Goal: Task Accomplishment & Management: Complete application form

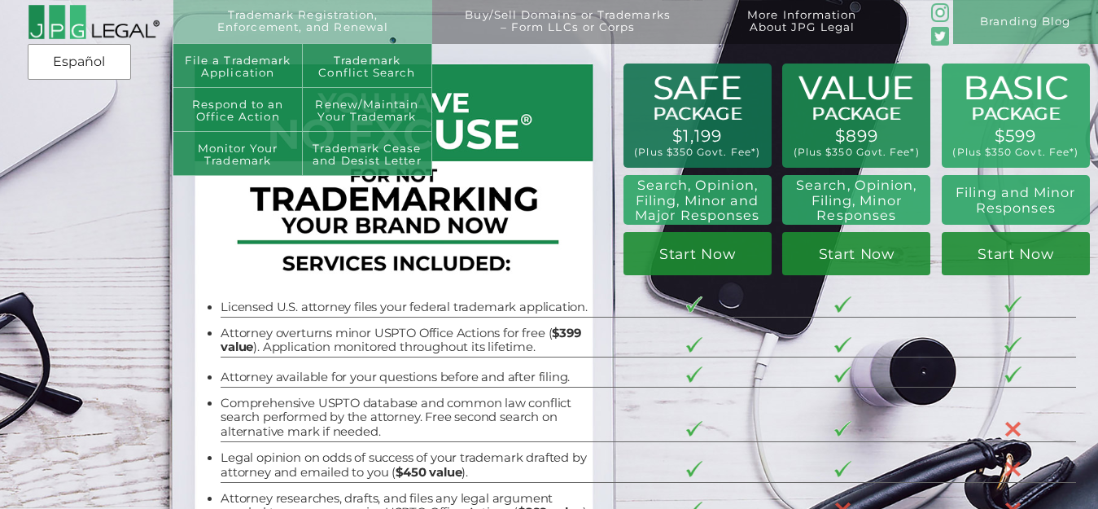
click at [333, 8] on div "Trademark Registration, Enforcement, and Renewal" at bounding box center [302, 22] width 259 height 44
click at [261, 57] on link "File a Trademark Application" at bounding box center [237, 66] width 129 height 44
click at [258, 64] on link "File a Trademark Application" at bounding box center [237, 66] width 129 height 44
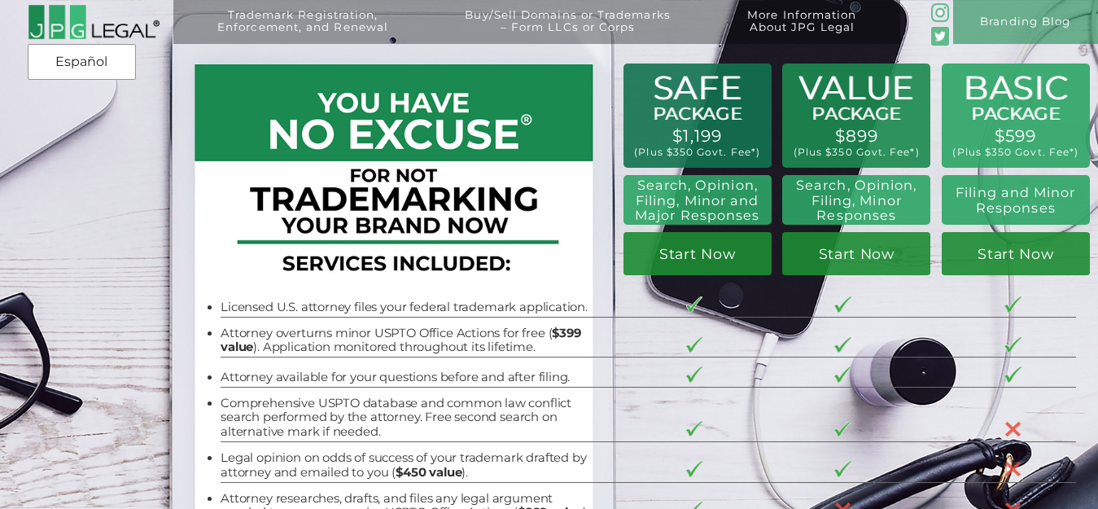
click at [1020, 112] on div "Trademark Registration, Enforcement, and Renewal File a Trademark Application T…" at bounding box center [549, 99] width 1098 height 198
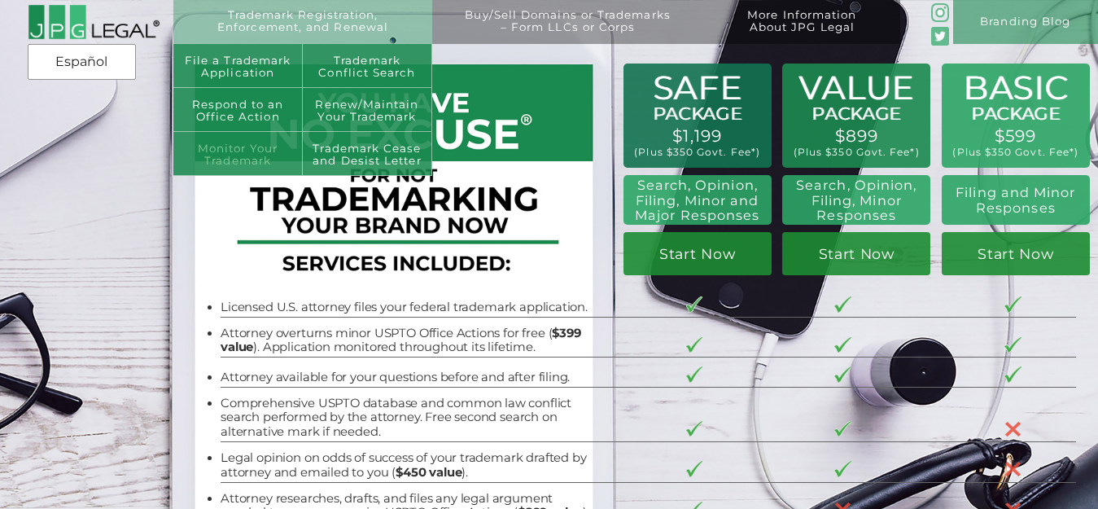
click at [240, 148] on link "Monitor Your Trademark" at bounding box center [237, 154] width 129 height 44
